Goal: Transaction & Acquisition: Purchase product/service

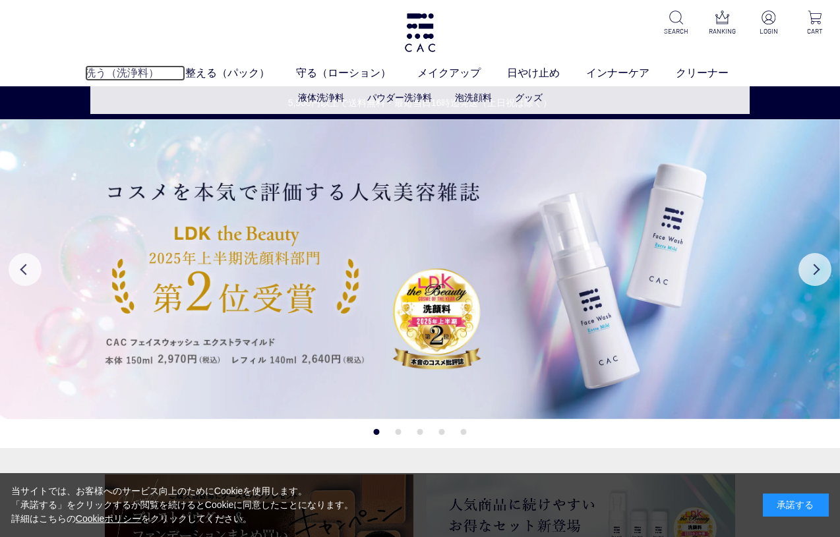
click at [118, 73] on link "洗う（洗浄料）" at bounding box center [135, 73] width 100 height 16
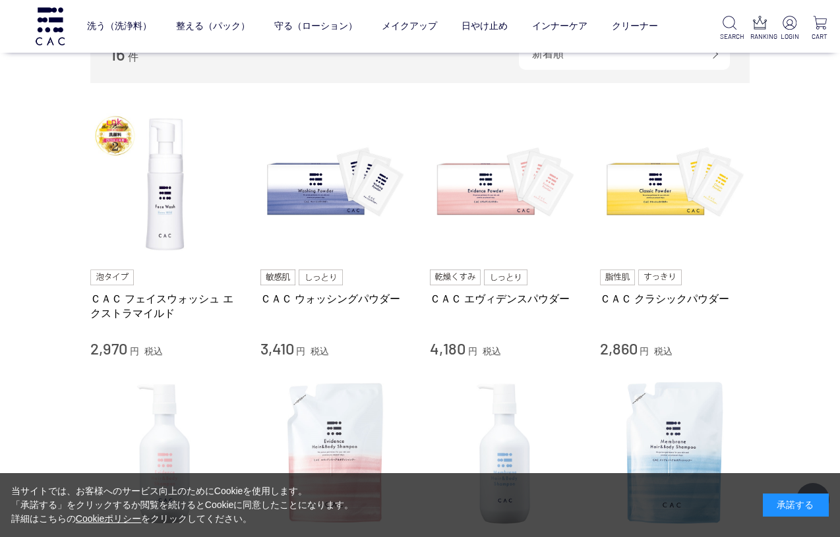
scroll to position [238, 0]
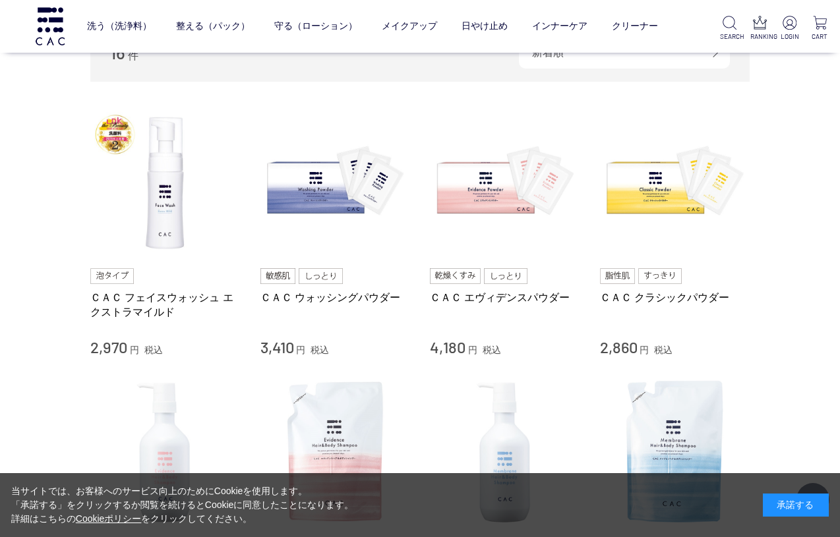
drag, startPoint x: 590, startPoint y: 343, endPoint x: 635, endPoint y: 345, distance: 44.8
click at [635, 345] on li "ＣＡＣ フェイスウォッシュ エクストラマイルド 2,970 円 税込 ＣＡＣ ウォッシングパウダー 3,410 円 税込 ＣＡＣ エヴィデンスパウダー 4,1…" at bounding box center [419, 233] width 659 height 250
copy span "2,860"
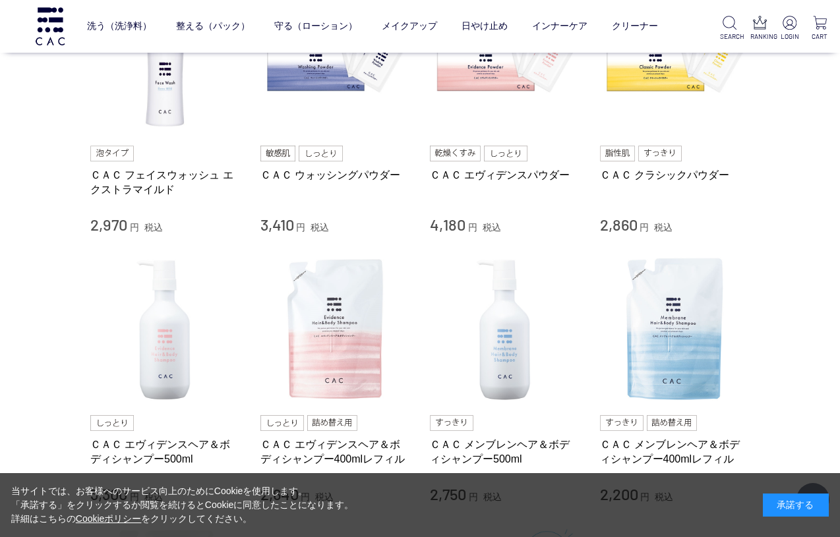
scroll to position [0, 0]
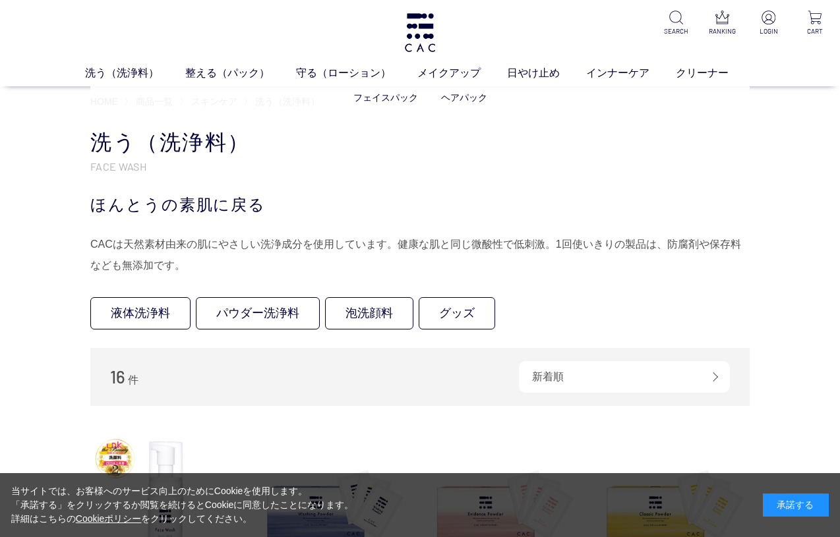
click at [337, 83] on ul "フェイスパック ヘアパック" at bounding box center [419, 98] width 659 height 32
click at [319, 76] on link "守る（ローション）" at bounding box center [356, 73] width 121 height 16
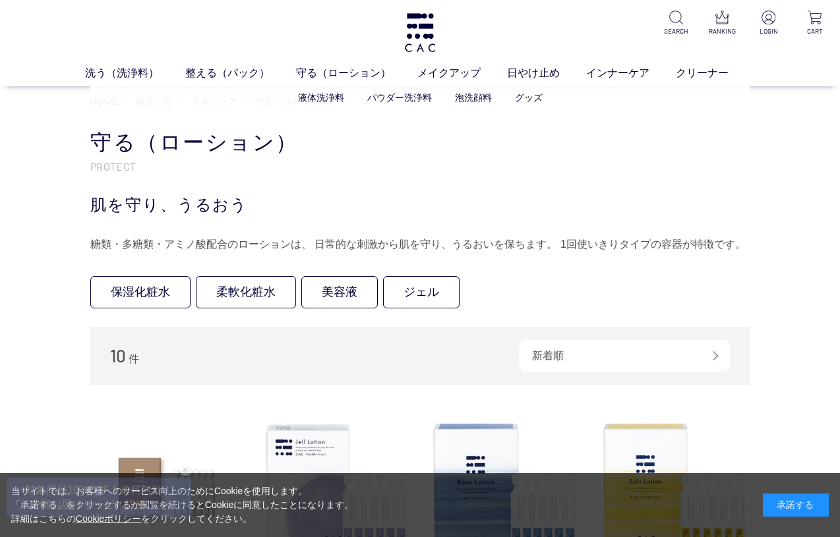
click at [387, 103] on li "パウダー洗浄料" at bounding box center [411, 98] width 88 height 14
click at [387, 98] on link "パウダー洗浄料" at bounding box center [399, 97] width 65 height 11
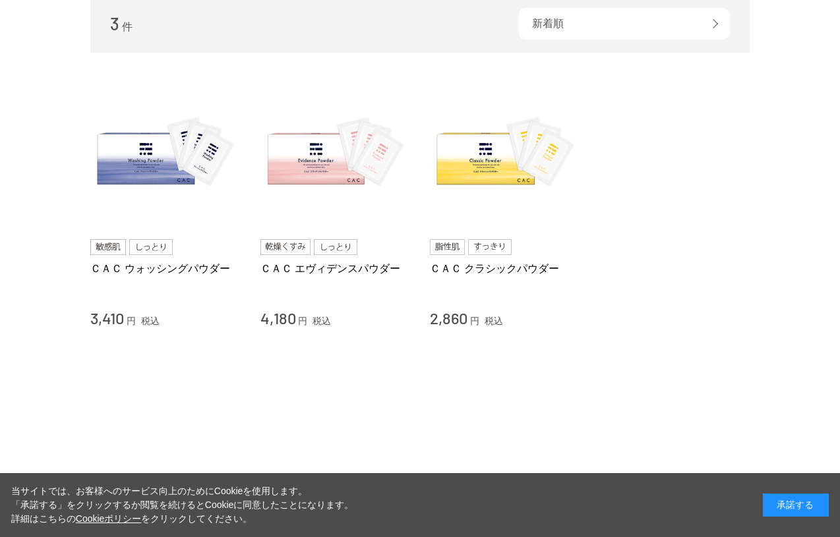
scroll to position [199, 0]
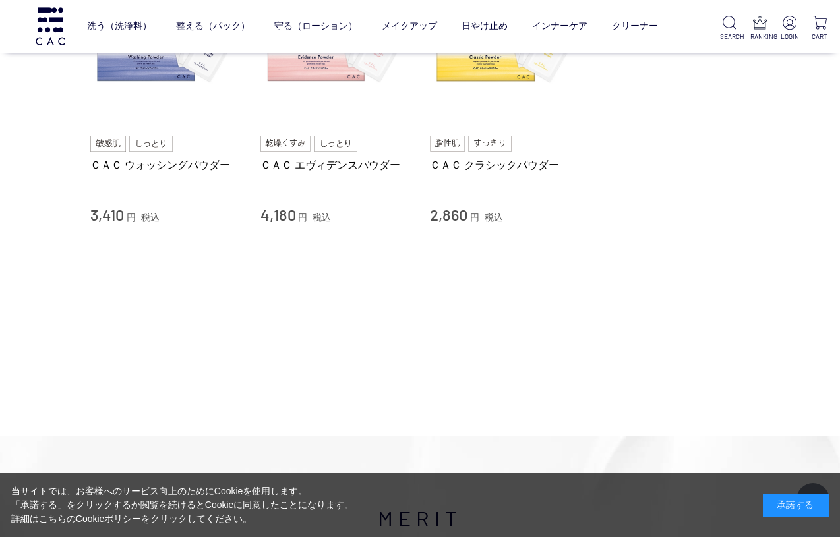
drag, startPoint x: 262, startPoint y: 212, endPoint x: 296, endPoint y: 212, distance: 34.3
click at [296, 212] on div "4,180 円 税込" at bounding box center [335, 214] width 150 height 21
copy span "4,180"
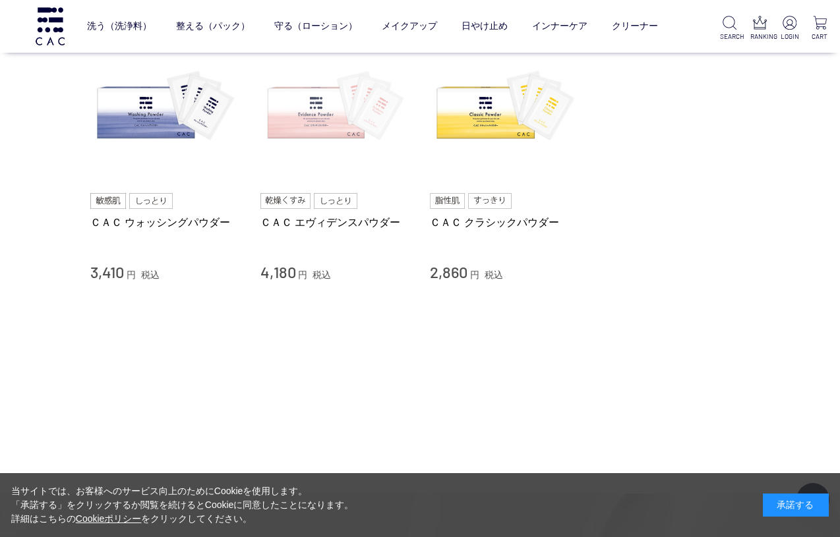
scroll to position [103, 0]
